Goal: Information Seeking & Learning: Learn about a topic

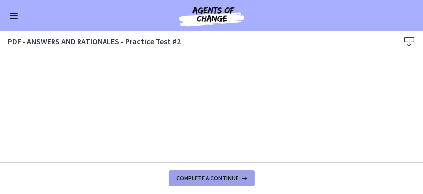
click at [219, 179] on span "Complete & continue" at bounding box center [208, 178] width 62 height 8
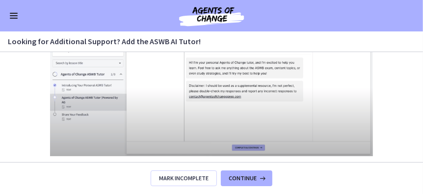
scroll to position [512, 0]
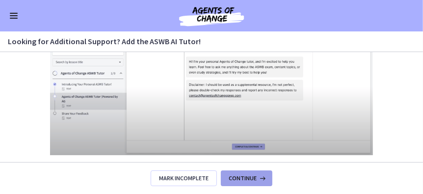
click at [241, 180] on span "Continue" at bounding box center [243, 178] width 28 height 8
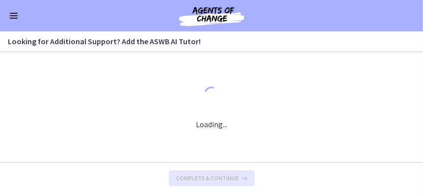
scroll to position [0, 0]
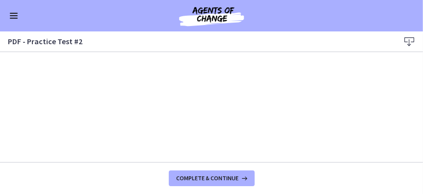
click at [408, 42] on icon at bounding box center [409, 42] width 12 height 12
click at [213, 180] on span "Complete & continue" at bounding box center [208, 178] width 62 height 8
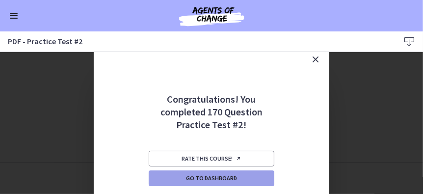
click at [201, 179] on span "Go to Dashboard" at bounding box center [211, 178] width 51 height 8
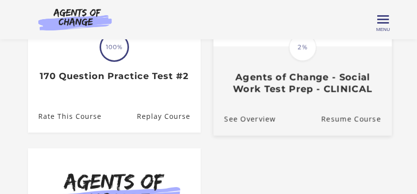
scroll to position [177, 0]
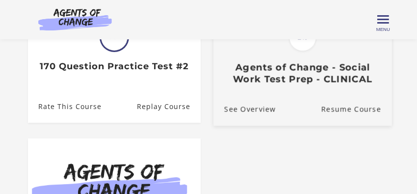
click at [305, 80] on h3 "Agents of Change - Social Work Test Prep - CLINICAL" at bounding box center [302, 73] width 157 height 23
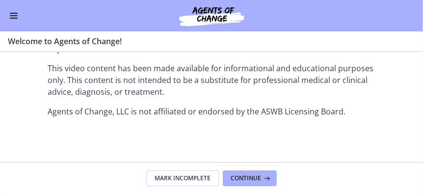
scroll to position [1418, 0]
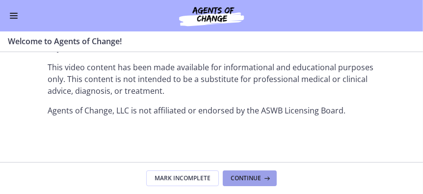
drag, startPoint x: 247, startPoint y: 180, endPoint x: 241, endPoint y: 162, distance: 18.6
click at [247, 179] on span "Continue" at bounding box center [245, 178] width 30 height 8
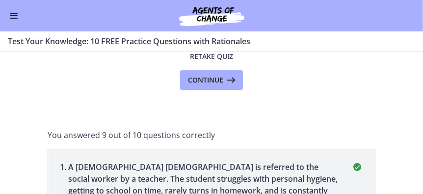
scroll to position [39, 0]
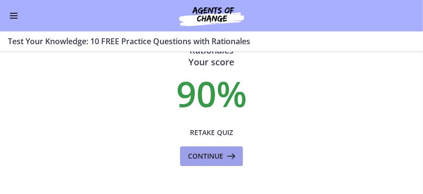
click at [207, 156] on span "Continue" at bounding box center [205, 156] width 35 height 12
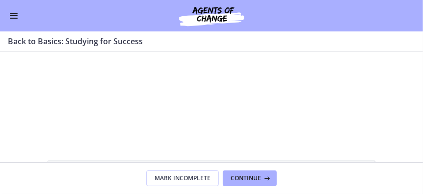
click at [19, 18] on button "Enable menu" at bounding box center [14, 16] width 12 height 12
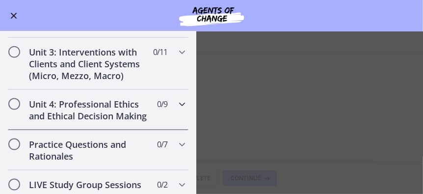
scroll to position [652, 0]
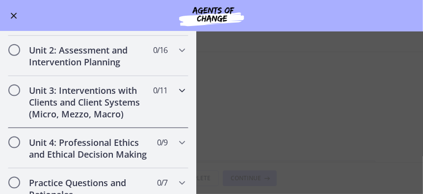
click at [97, 102] on h2 "Unit 3: Interventions with Clients and Client Systems (Micro, Mezzo, Macro)" at bounding box center [89, 101] width 120 height 35
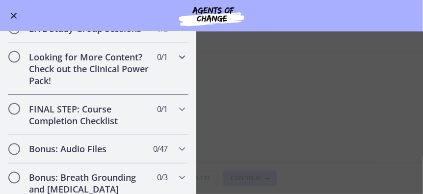
scroll to position [852, 0]
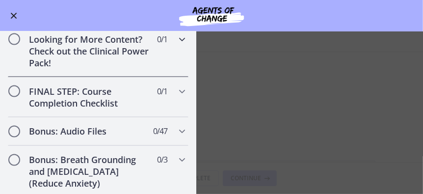
click at [87, 66] on h2 "Looking for More Content? Check out the Clinical Power Pack!" at bounding box center [89, 50] width 120 height 35
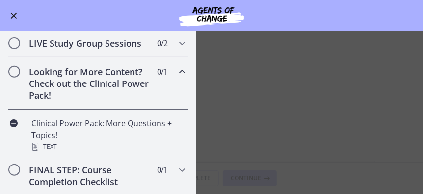
scroll to position [476, 0]
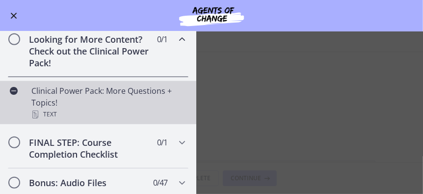
click at [105, 99] on div "Clinical Power Pack: More Questions + Topics! Text" at bounding box center [107, 102] width 153 height 35
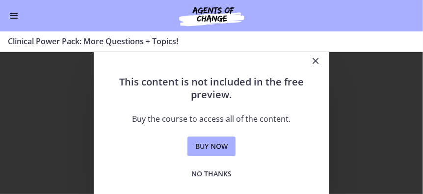
click at [15, 15] on button "Enable menu" at bounding box center [14, 16] width 12 height 12
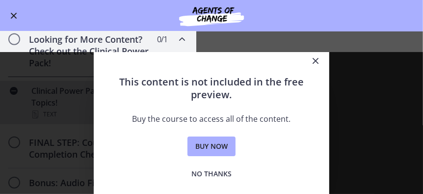
click at [316, 62] on icon "Close" at bounding box center [315, 61] width 12 height 12
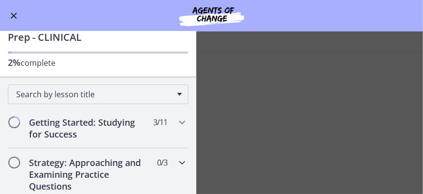
scroll to position [78, 0]
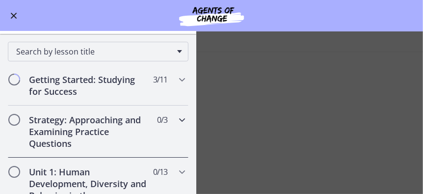
click at [62, 124] on h2 "Strategy: Approaching and Examining Practice Questions" at bounding box center [89, 131] width 120 height 35
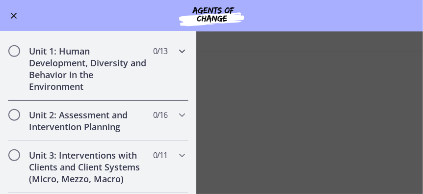
scroll to position [314, 0]
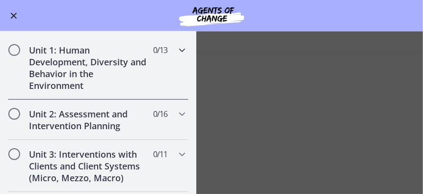
click at [83, 69] on h2 "Unit 1: Human Development, Diversity and Behavior in the Environment" at bounding box center [89, 67] width 120 height 47
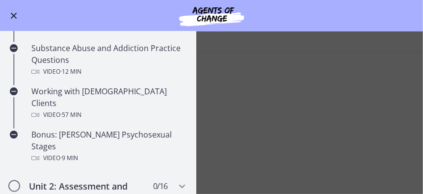
scroll to position [628, 0]
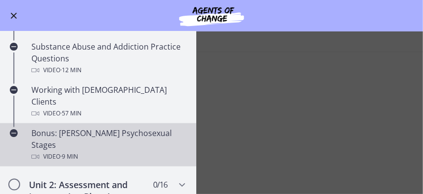
click at [79, 127] on div "Bonus: Freud's Psychosexual Stages Video · 9 min" at bounding box center [107, 144] width 153 height 35
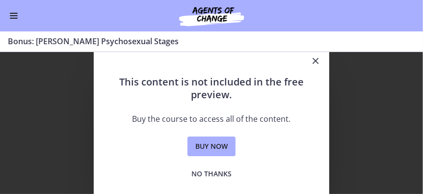
click at [317, 59] on icon "Close" at bounding box center [315, 61] width 12 height 12
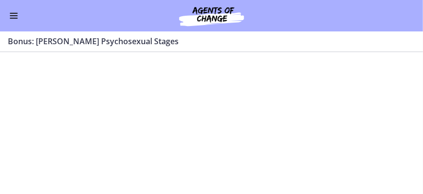
click at [13, 14] on button "Enable menu" at bounding box center [14, 16] width 12 height 12
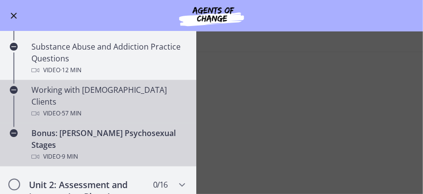
click at [69, 107] on span "· 57 min" at bounding box center [70, 113] width 21 height 12
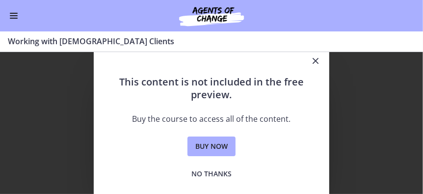
click at [13, 14] on button "Enable menu" at bounding box center [14, 16] width 12 height 12
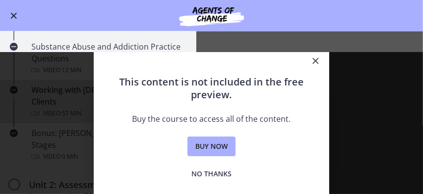
click at [314, 60] on icon "Close" at bounding box center [315, 61] width 12 height 12
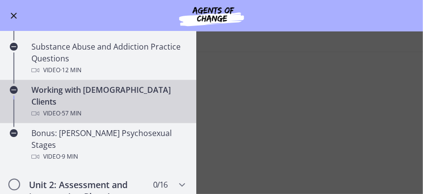
click at [88, 107] on div "Video · 57 min" at bounding box center [107, 113] width 153 height 12
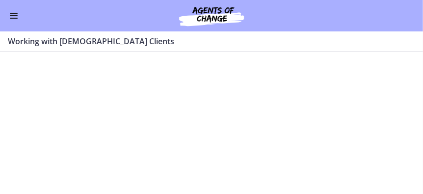
drag, startPoint x: 93, startPoint y: 108, endPoint x: 76, endPoint y: 91, distance: 24.3
click at [93, 107] on section at bounding box center [211, 123] width 423 height 142
click at [17, 18] on button "Enable menu" at bounding box center [14, 16] width 12 height 12
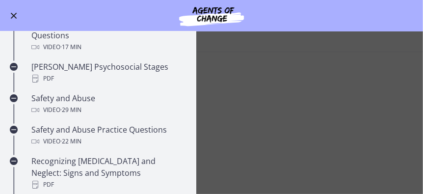
scroll to position [346, 0]
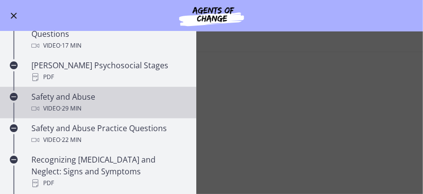
click at [62, 102] on span "· 29 min" at bounding box center [70, 108] width 21 height 12
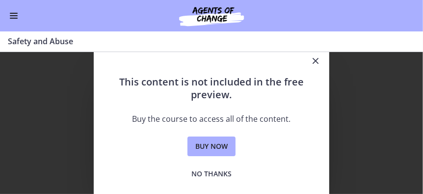
click at [314, 61] on icon "Close" at bounding box center [315, 61] width 12 height 12
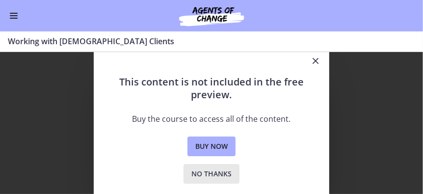
click at [204, 175] on span "No thanks" at bounding box center [211, 174] width 40 height 12
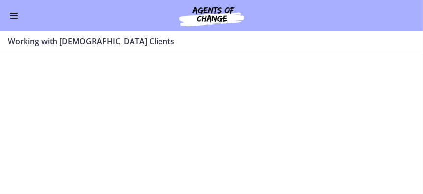
click at [11, 18] on span "Enable menu" at bounding box center [14, 18] width 8 height 1
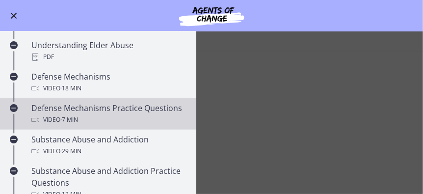
scroll to position [503, 0]
click at [55, 102] on div "Defense Mechanisms Practice Questions Video · 7 min" at bounding box center [107, 114] width 153 height 24
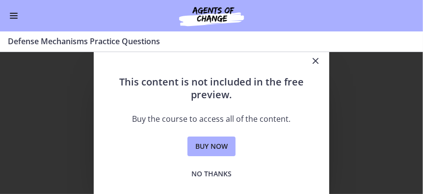
click at [317, 59] on icon "Close" at bounding box center [315, 61] width 12 height 12
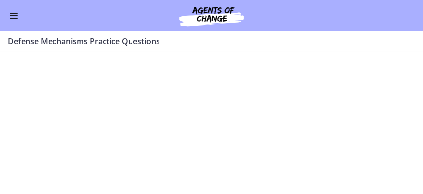
click at [6, 17] on div "Go to Dashboard" at bounding box center [211, 15] width 423 height 31
click at [18, 17] on button "Enable menu" at bounding box center [14, 16] width 12 height 12
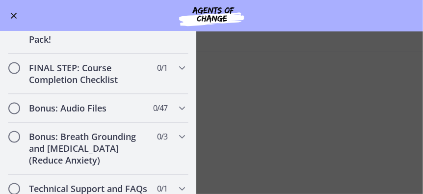
scroll to position [1052, 0]
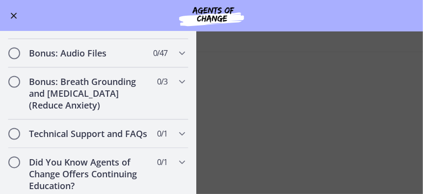
click at [13, 17] on button "Enable menu" at bounding box center [14, 16] width 12 height 12
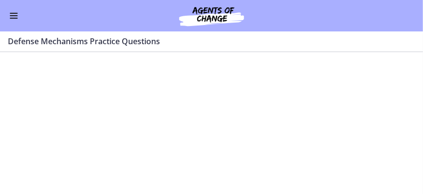
click at [11, 15] on span "Enable menu" at bounding box center [14, 15] width 8 height 1
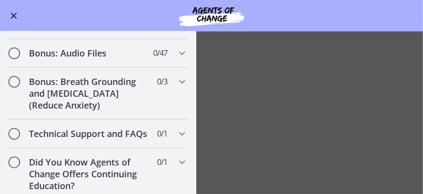
click at [16, 15] on button "Enable menu" at bounding box center [14, 16] width 12 height 12
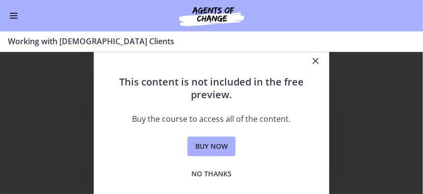
click at [314, 61] on icon "Close" at bounding box center [315, 61] width 12 height 12
